Goal: Check status

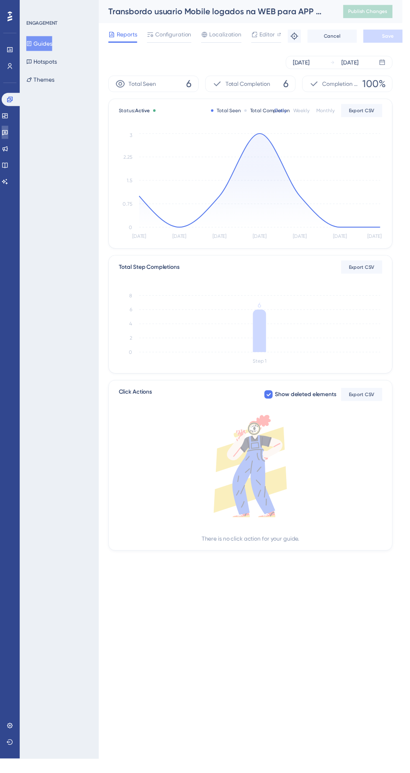
click at [8, 135] on icon at bounding box center [5, 134] width 7 height 7
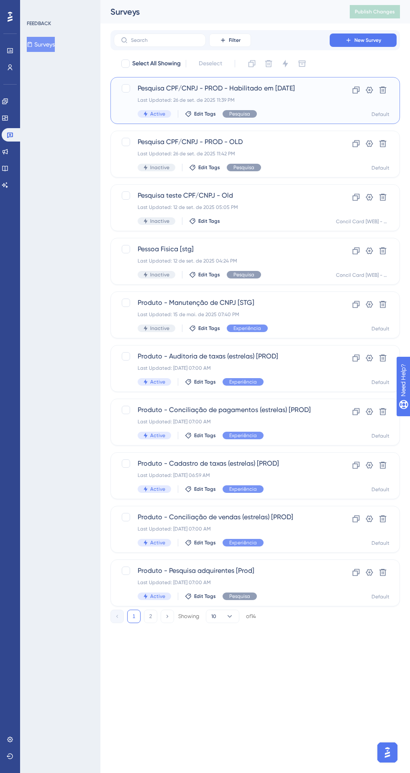
click at [312, 94] on div "Pesquisa CPF/CNPJ - PROD - Habilitado em 26/09/25 Last Updated: 26 de set. de 2…" at bounding box center [255, 100] width 269 height 34
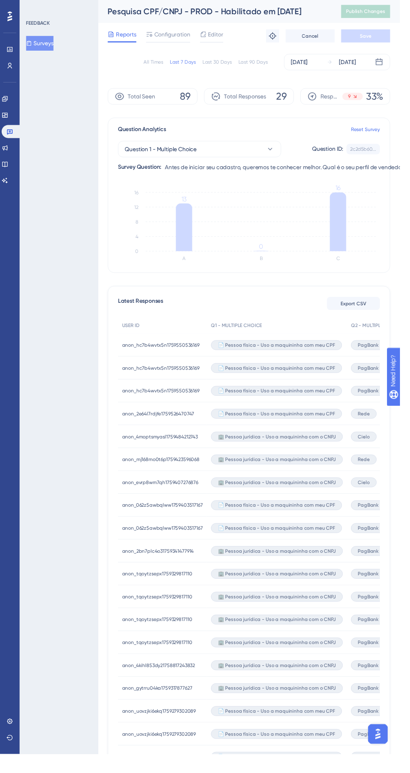
click at [161, 66] on div "All Times" at bounding box center [157, 63] width 20 height 7
